Goal: Task Accomplishment & Management: Use online tool/utility

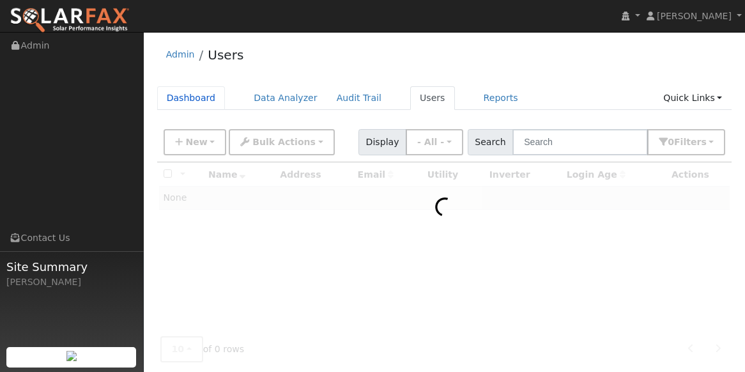
click at [183, 102] on link "Dashboard" at bounding box center [191, 98] width 68 height 24
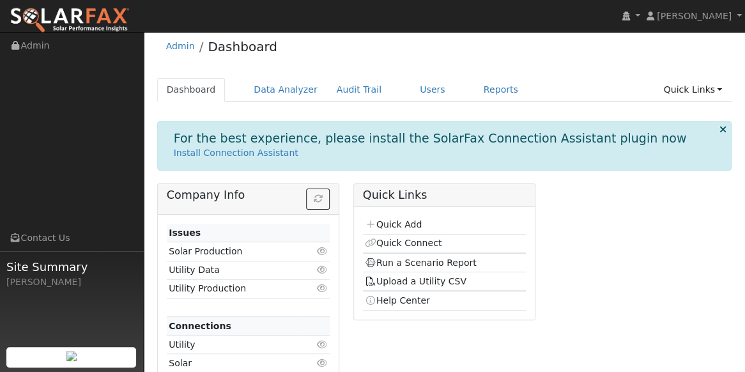
scroll to position [15, 0]
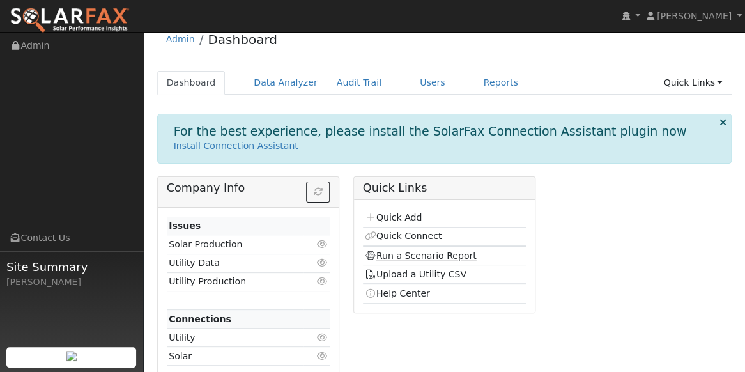
click at [428, 255] on link "Run a Scenario Report" at bounding box center [421, 255] width 112 height 10
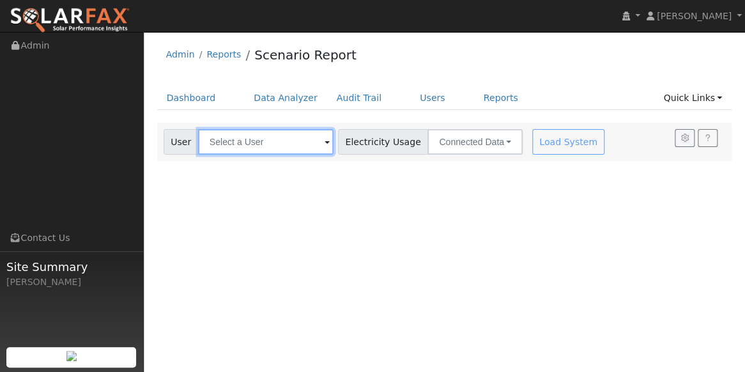
click at [280, 148] on input "text" at bounding box center [265, 142] width 135 height 26
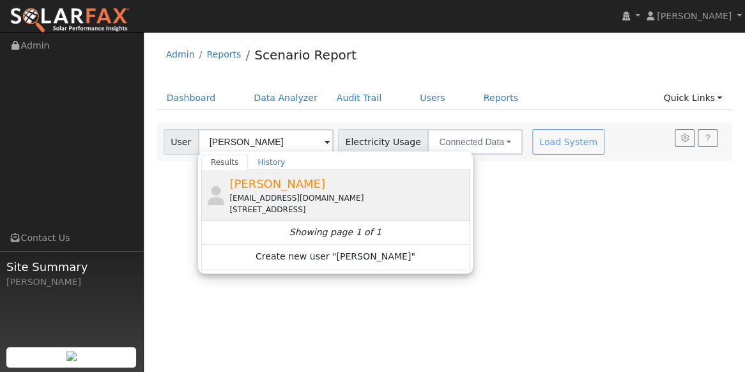
click at [250, 184] on span "Dustin Mari" at bounding box center [277, 183] width 96 height 13
type input "Dustin Mari"
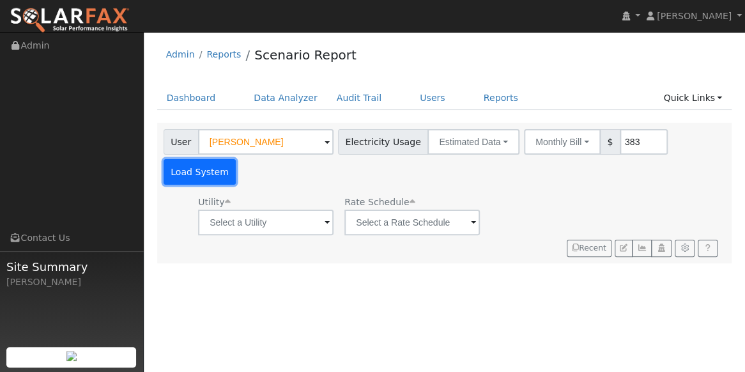
click at [236, 159] on button "Load System" at bounding box center [199, 172] width 73 height 26
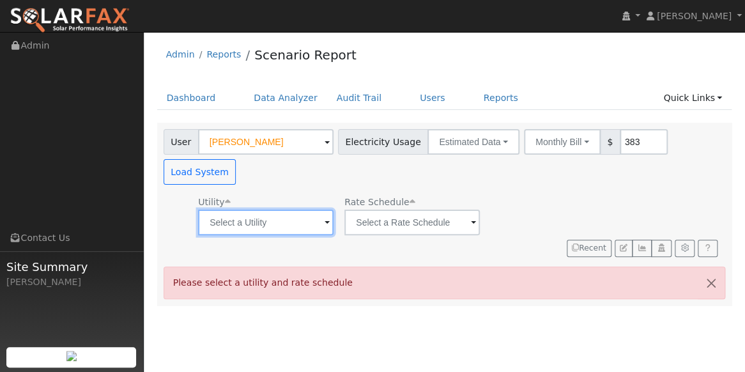
click at [267, 209] on input "text" at bounding box center [265, 222] width 135 height 26
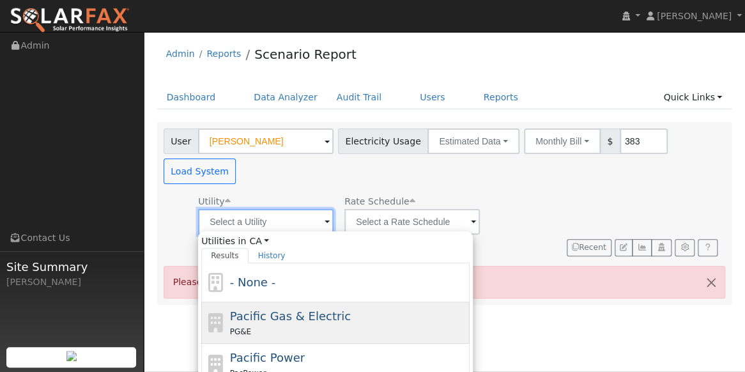
scroll to position [2, 0]
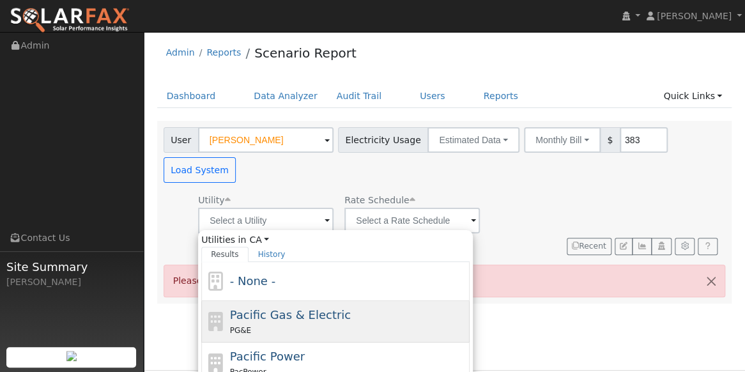
click at [325, 308] on span "Pacific Gas & Electric" at bounding box center [290, 314] width 121 height 13
type input "Pacific Gas & Electric"
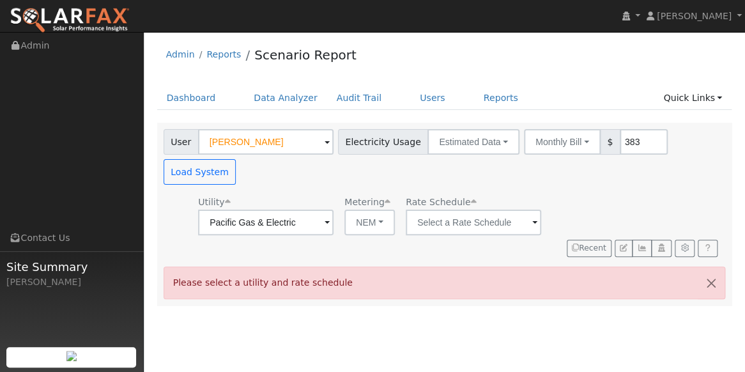
scroll to position [0, 0]
click at [361, 209] on button "NEM" at bounding box center [369, 222] width 50 height 26
click at [356, 232] on link "NBT" at bounding box center [374, 238] width 89 height 18
type input "E-ELEC"
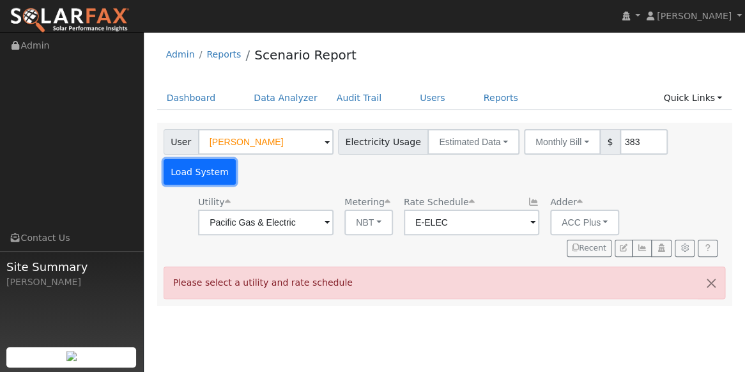
click at [236, 159] on button "Load System" at bounding box center [199, 172] width 73 height 26
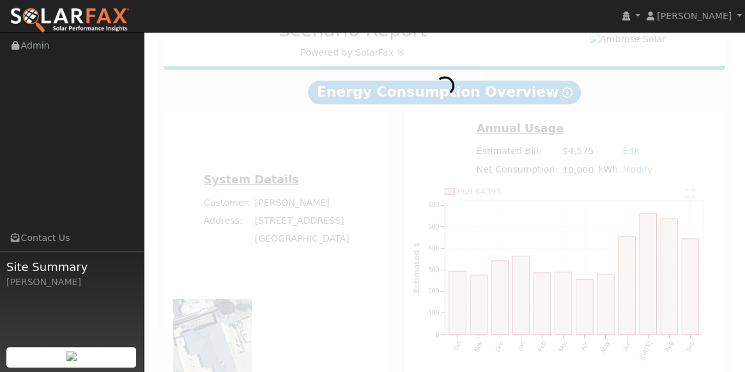
scroll to position [255, 0]
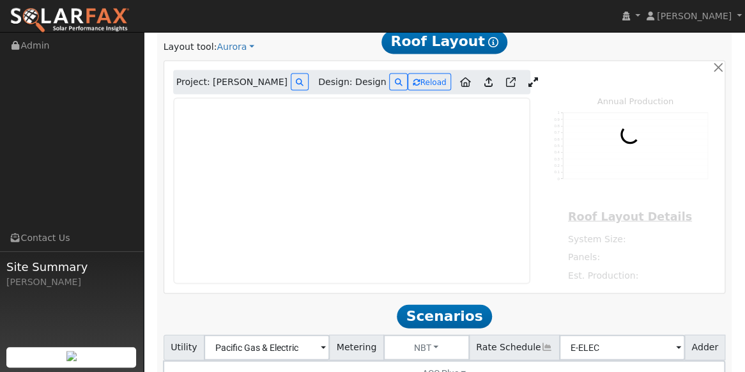
type input "0"
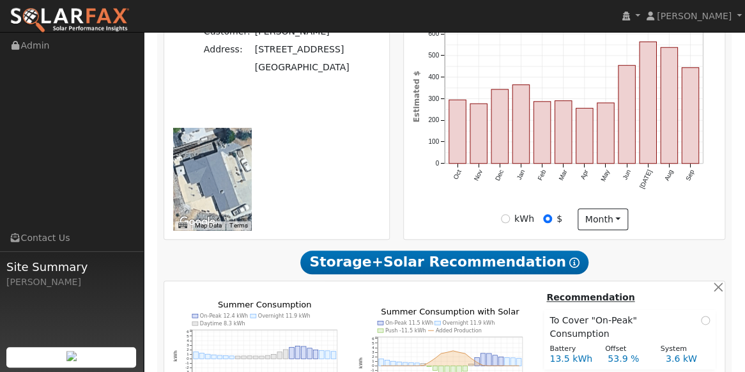
scroll to position [676, 0]
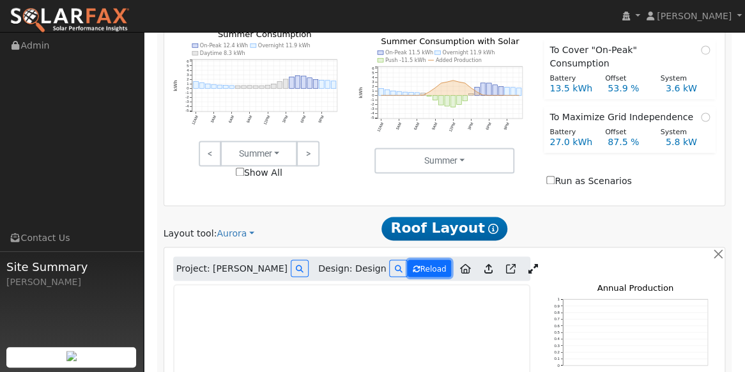
click at [425, 259] on button "Reload" at bounding box center [429, 267] width 44 height 17
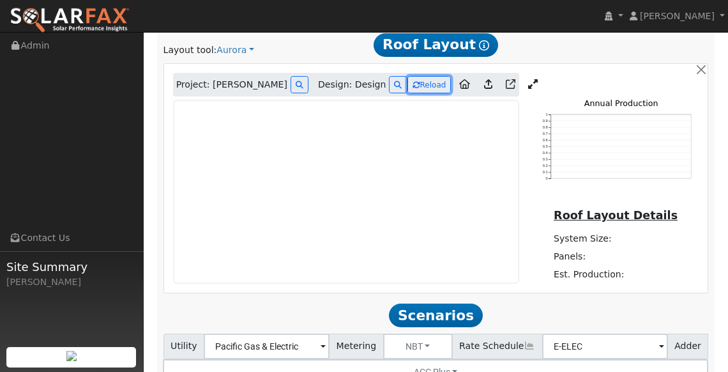
scroll to position [1016, 0]
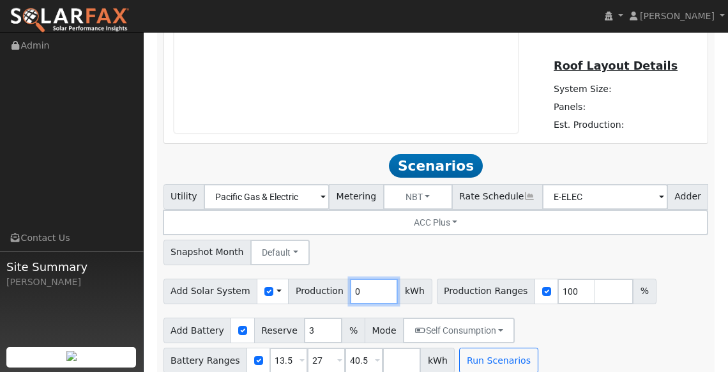
drag, startPoint x: 347, startPoint y: 264, endPoint x: 413, endPoint y: 245, distance: 68.3
click at [411, 247] on div "Utility Pacific Gas & Electric Metering NBT NEM NBT Rate Schedule E-ELEC Adder …" at bounding box center [435, 278] width 559 height 189
click at [427, 223] on div "Utility Pacific Gas & Electric Metering NBT NEM NBT Rate Schedule E-ELEC Adder …" at bounding box center [436, 222] width 550 height 86
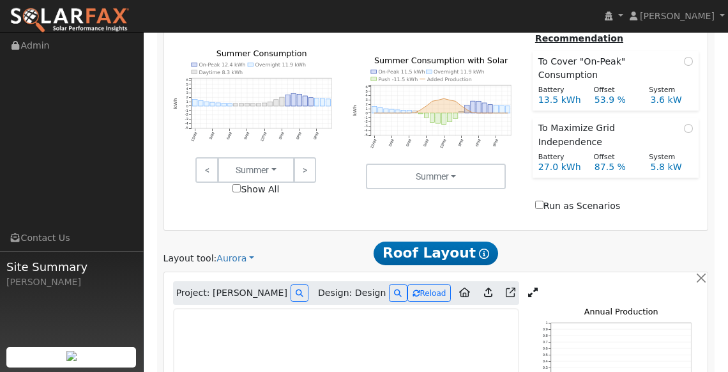
scroll to position [660, 0]
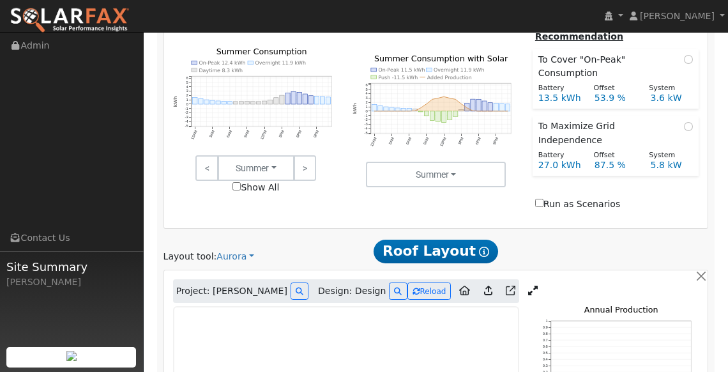
click at [528, 285] on icon at bounding box center [533, 290] width 10 height 10
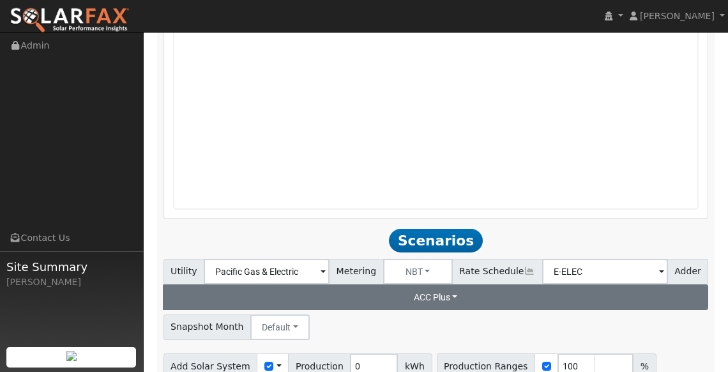
scroll to position [929, 0]
